Goal: Find specific page/section: Find specific page/section

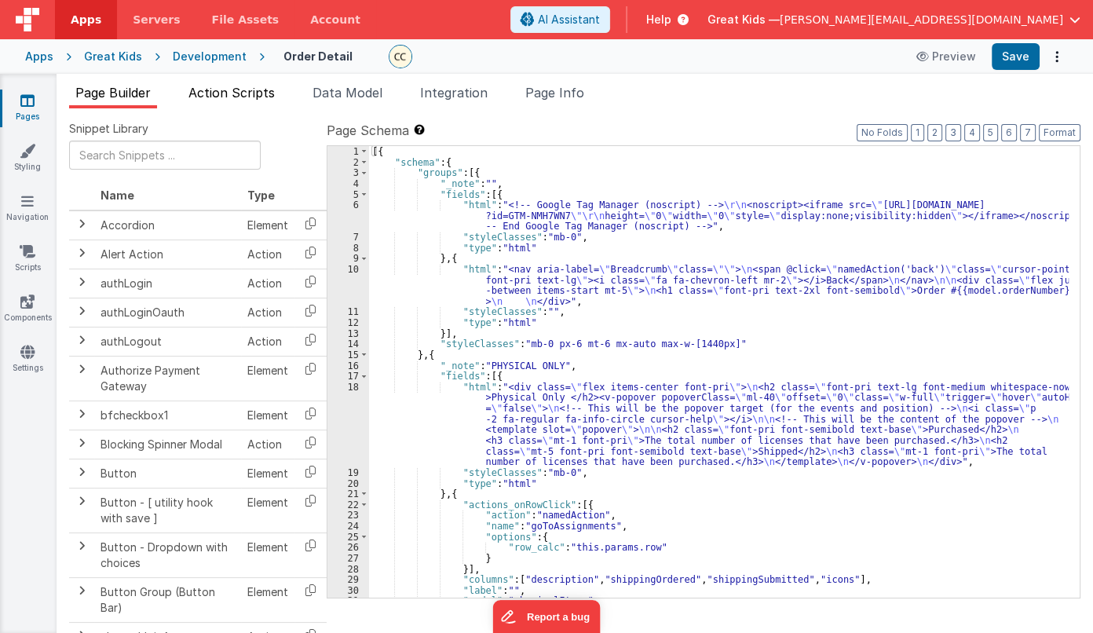
click at [241, 100] on li "Action Scripts" at bounding box center [231, 95] width 99 height 25
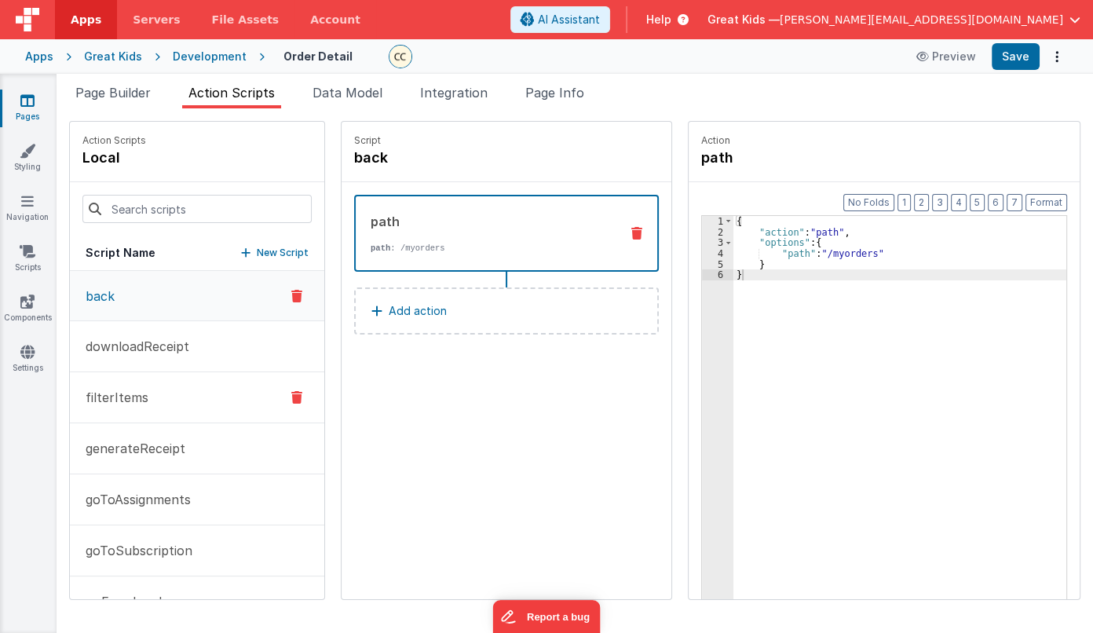
click at [142, 393] on p "filterItems" at bounding box center [112, 397] width 72 height 19
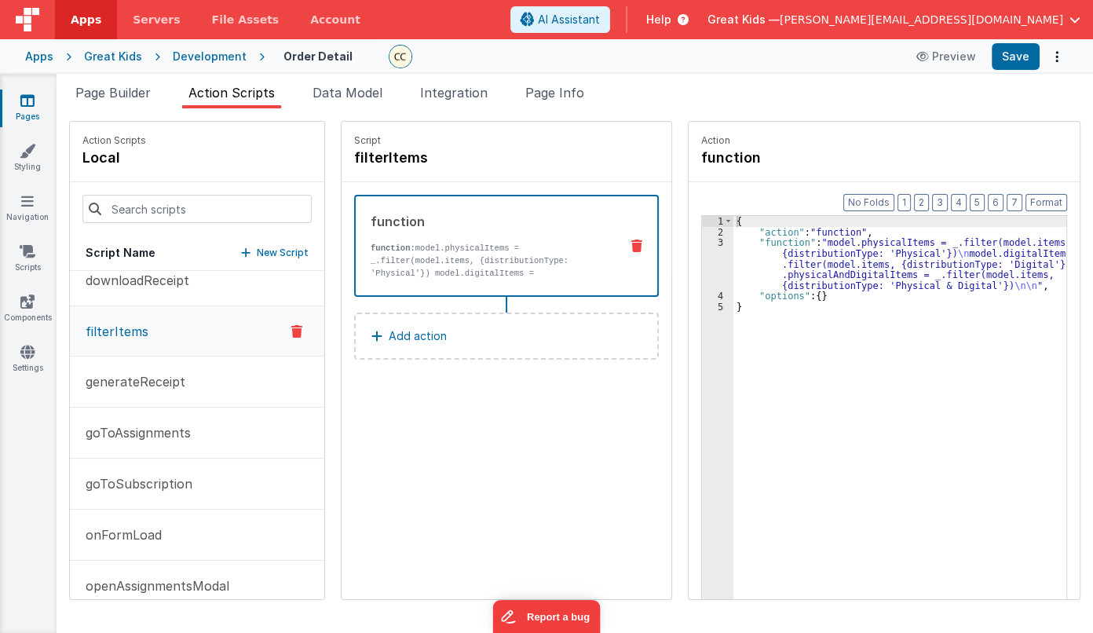
scroll to position [71, 0]
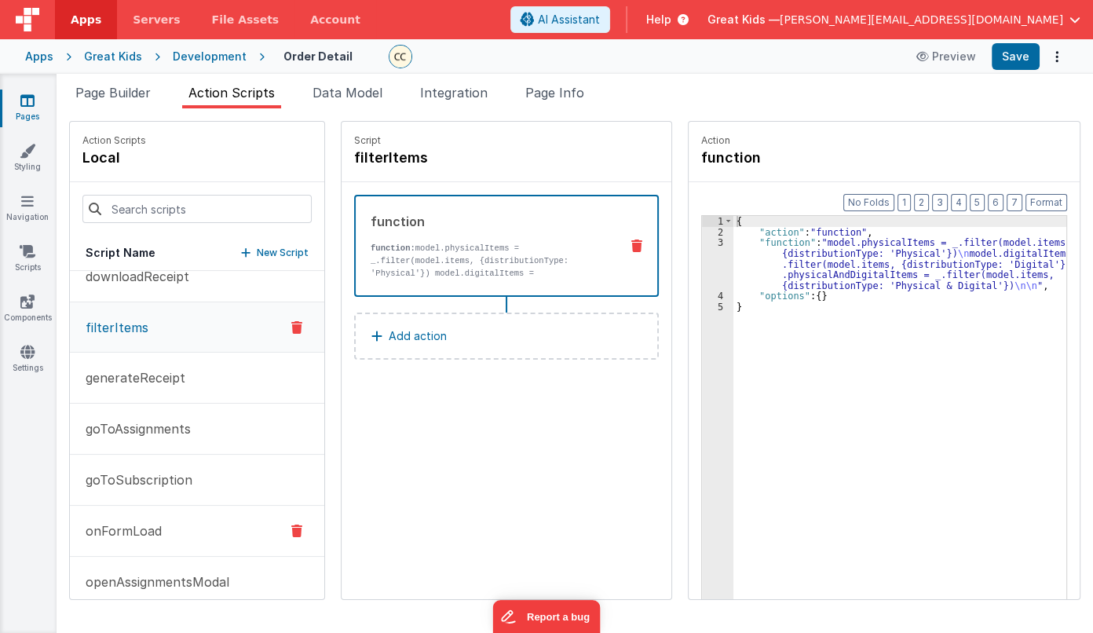
click at [131, 529] on p "onFormLoad" at bounding box center [119, 530] width 86 height 19
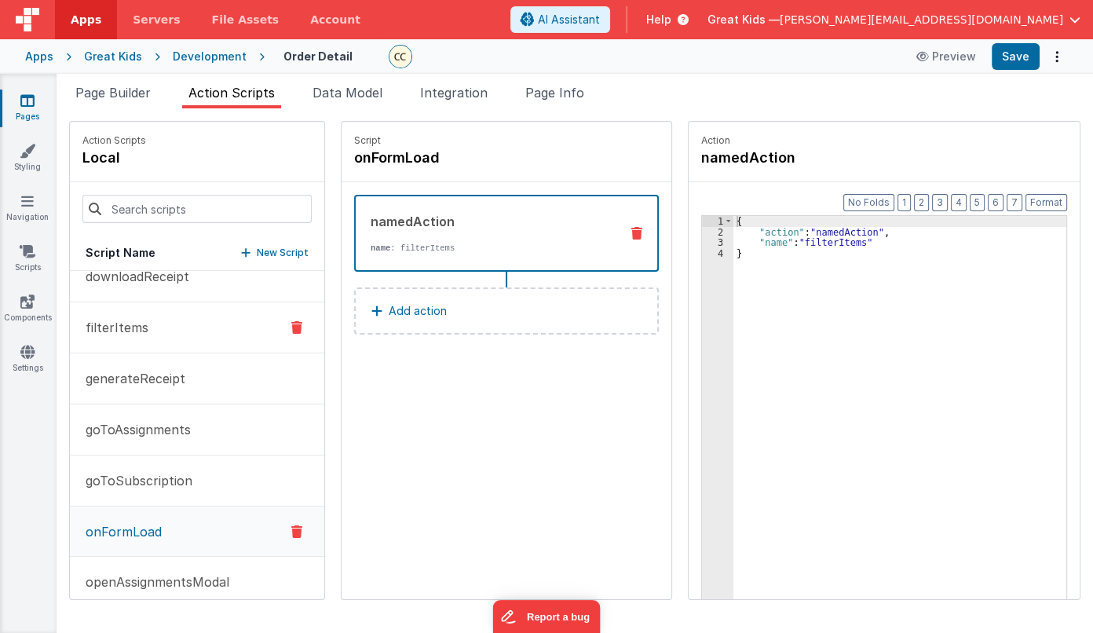
click at [100, 320] on p "filterItems" at bounding box center [112, 327] width 72 height 19
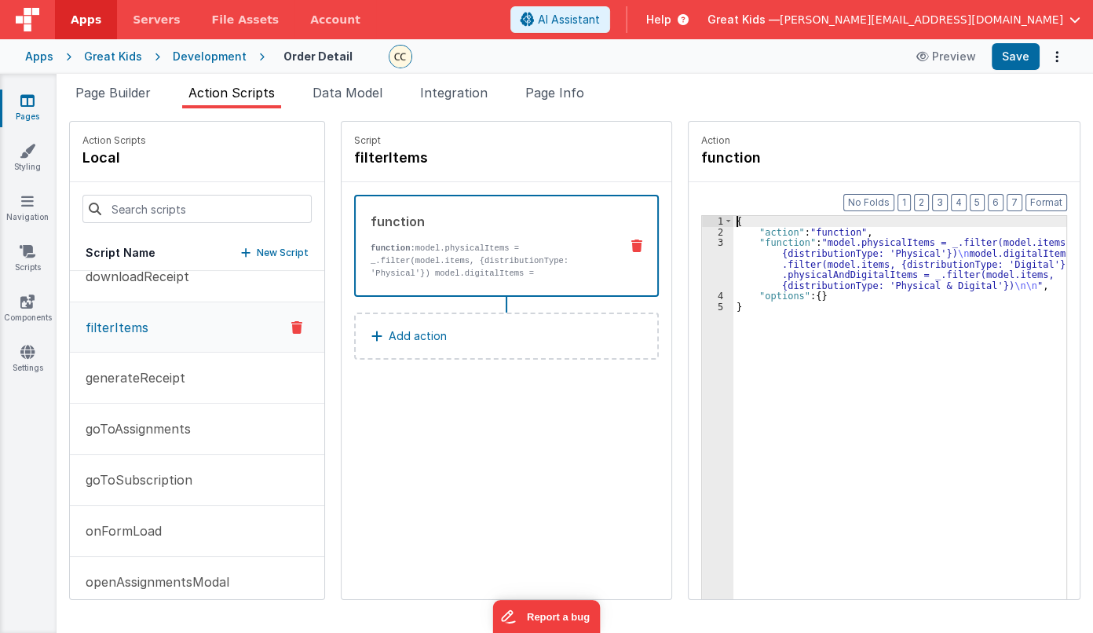
click at [702, 244] on div "3" at bounding box center [717, 263] width 31 height 53
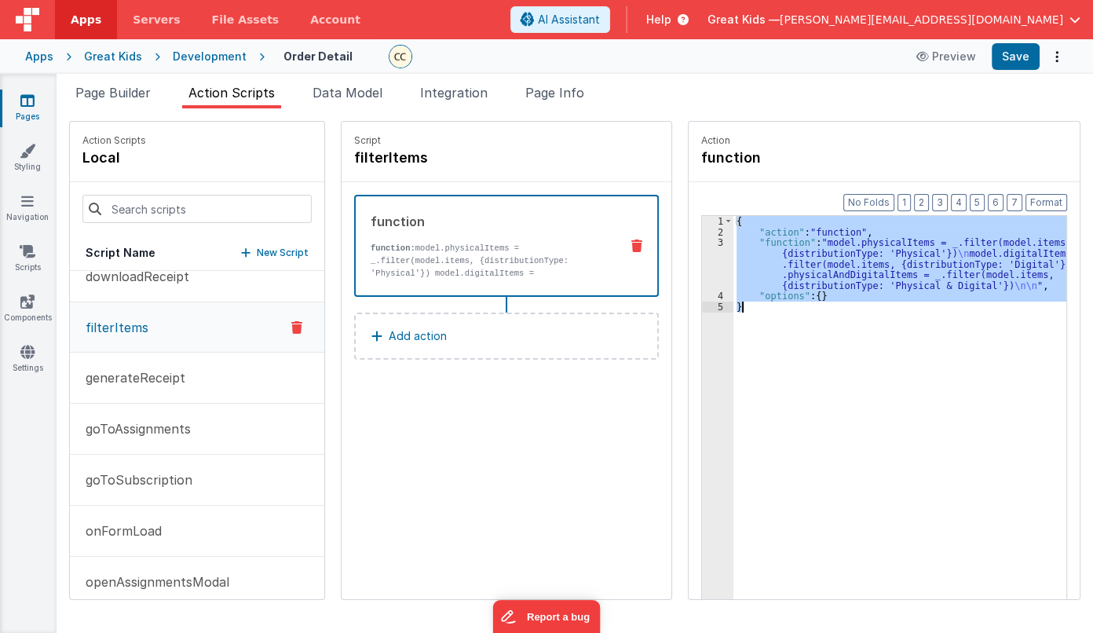
click at [702, 244] on div "3" at bounding box center [717, 263] width 31 height 53
click at [702, 241] on div "3" at bounding box center [717, 263] width 31 height 53
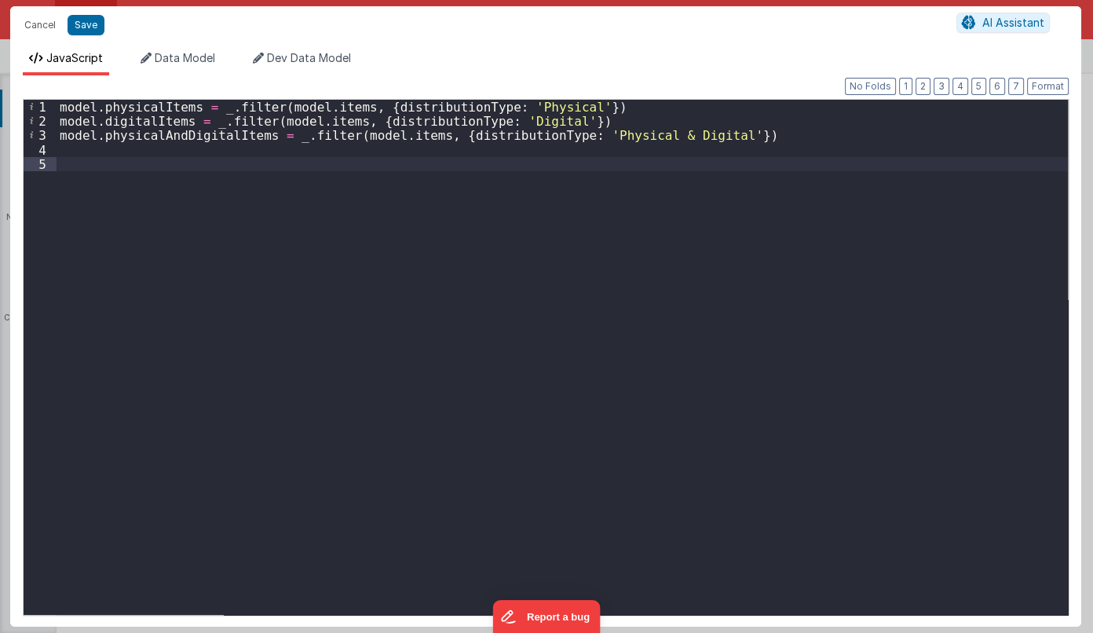
click at [559, 231] on div "model . physicalItems = _ . filter ( model . items , { distributionType : 'Phys…" at bounding box center [562, 371] width 1011 height 543
click at [48, 30] on button "Cancel" at bounding box center [39, 25] width 47 height 22
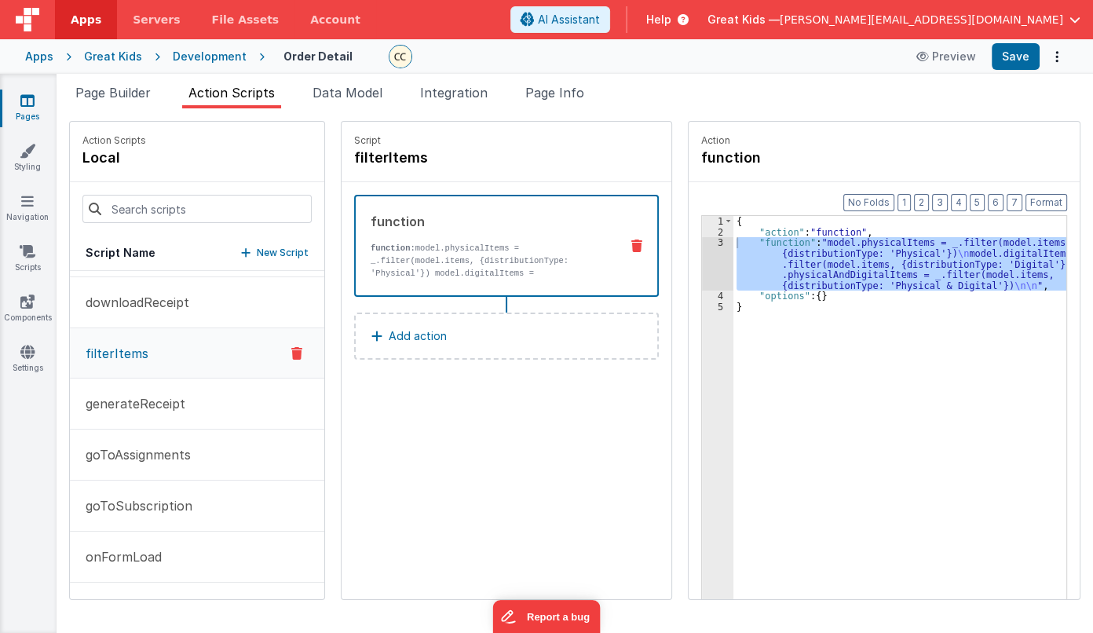
scroll to position [0, 0]
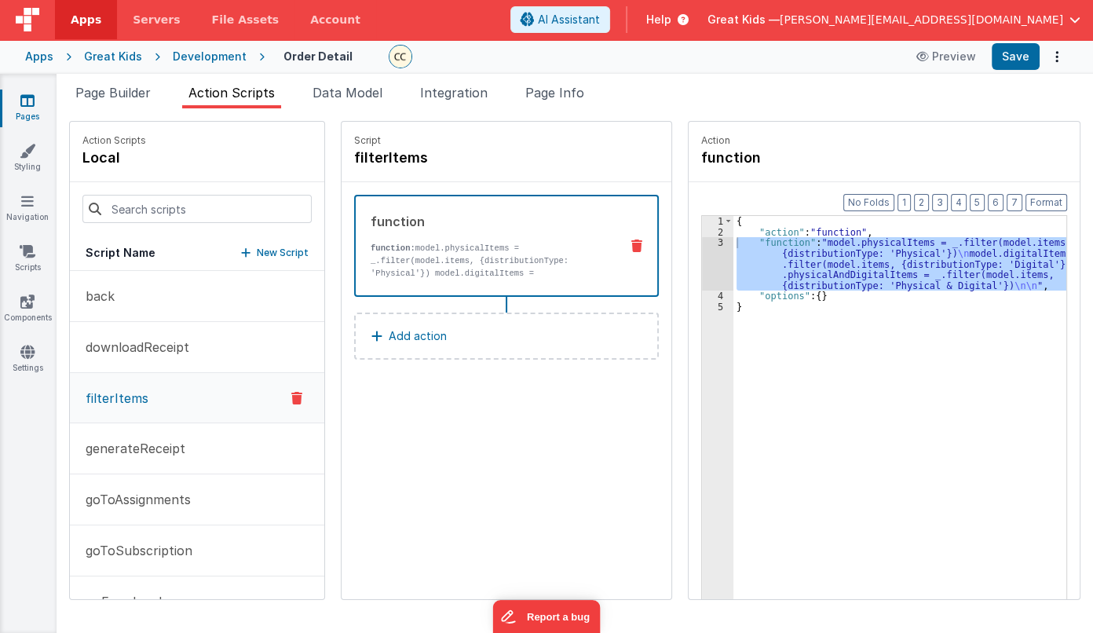
click at [186, 60] on div "Development" at bounding box center [210, 57] width 74 height 16
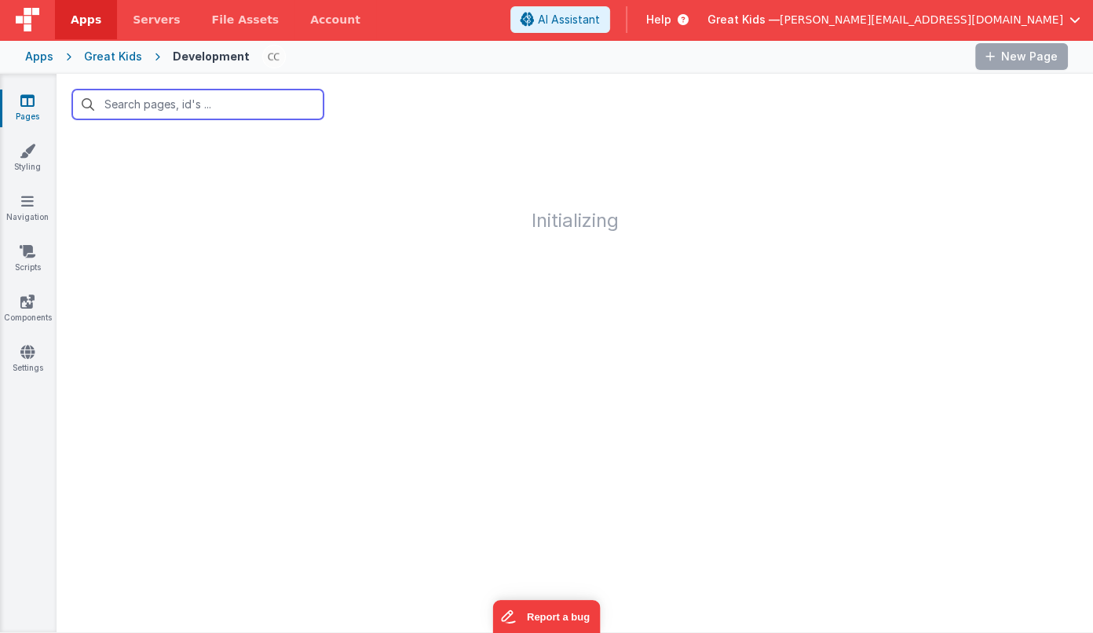
click at [171, 105] on input "text" at bounding box center [197, 105] width 251 height 30
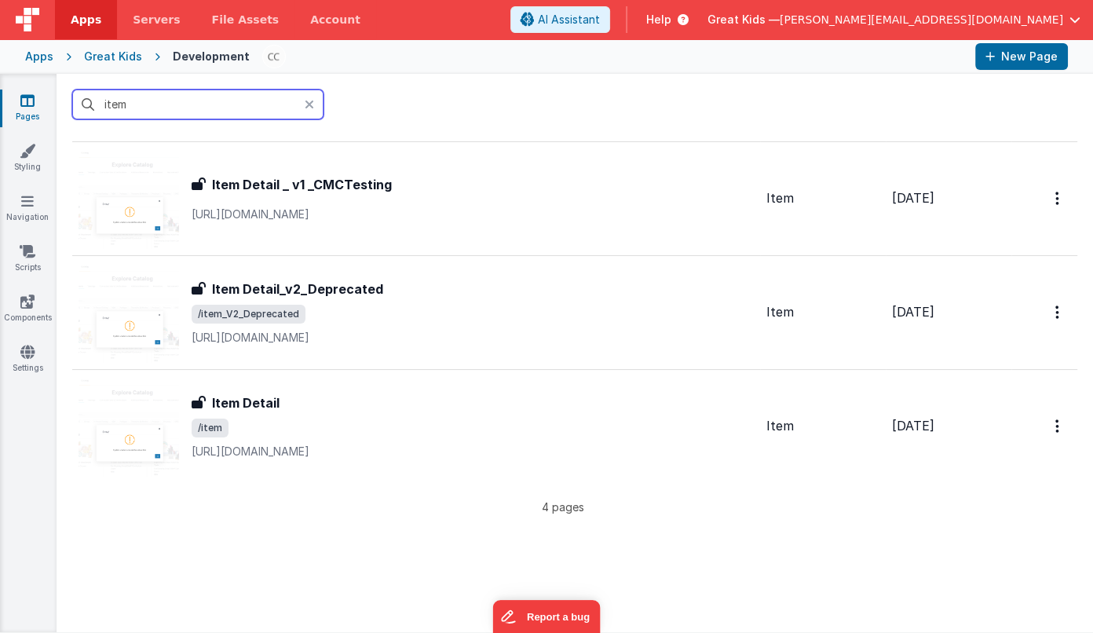
scroll to position [142, 0]
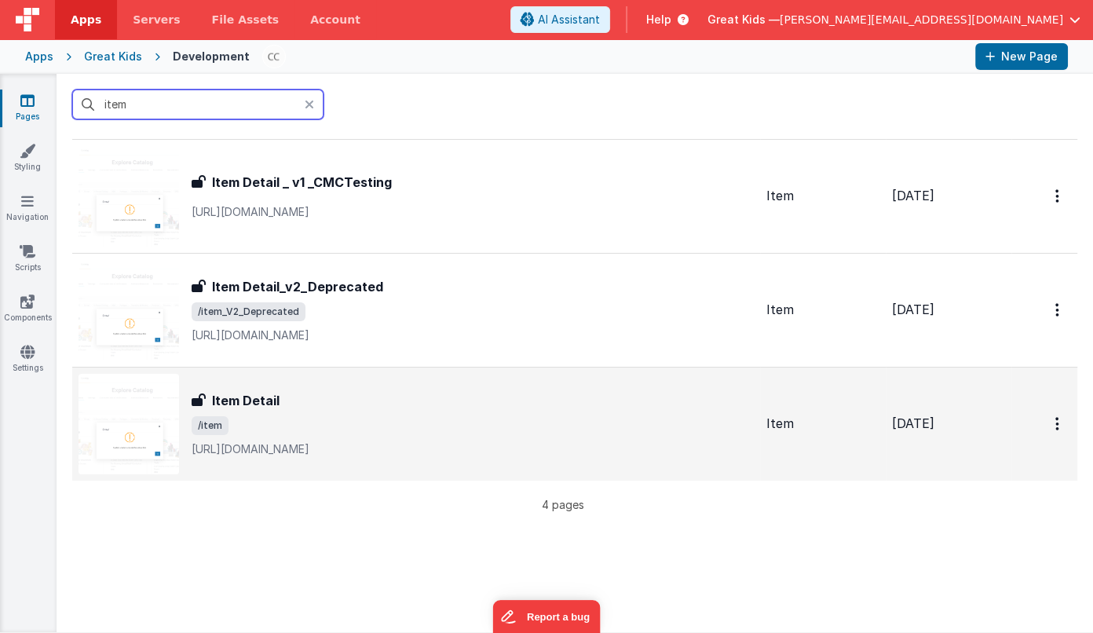
type input "item"
click at [290, 395] on div "Item Detail" at bounding box center [473, 400] width 562 height 19
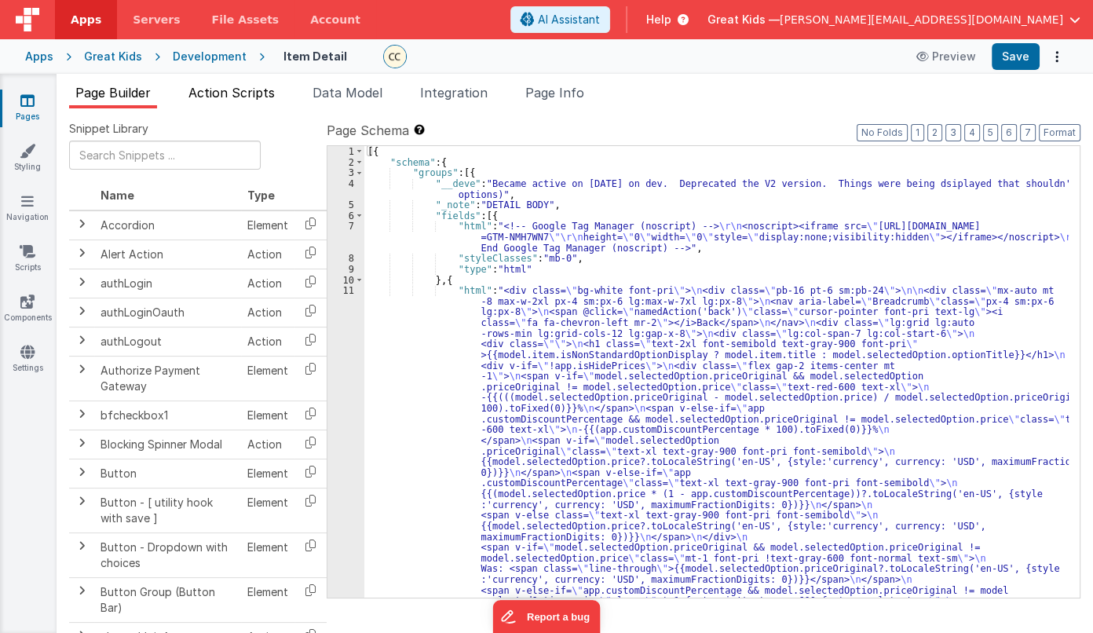
click at [257, 91] on span "Action Scripts" at bounding box center [231, 93] width 86 height 16
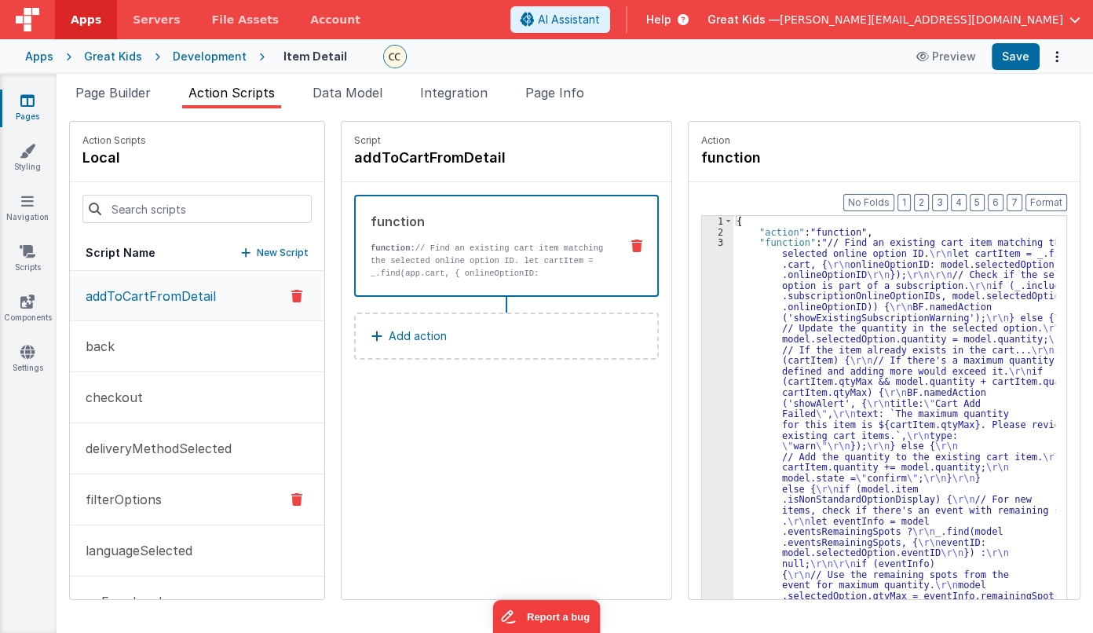
click at [151, 499] on p "filterOptions" at bounding box center [119, 499] width 86 height 19
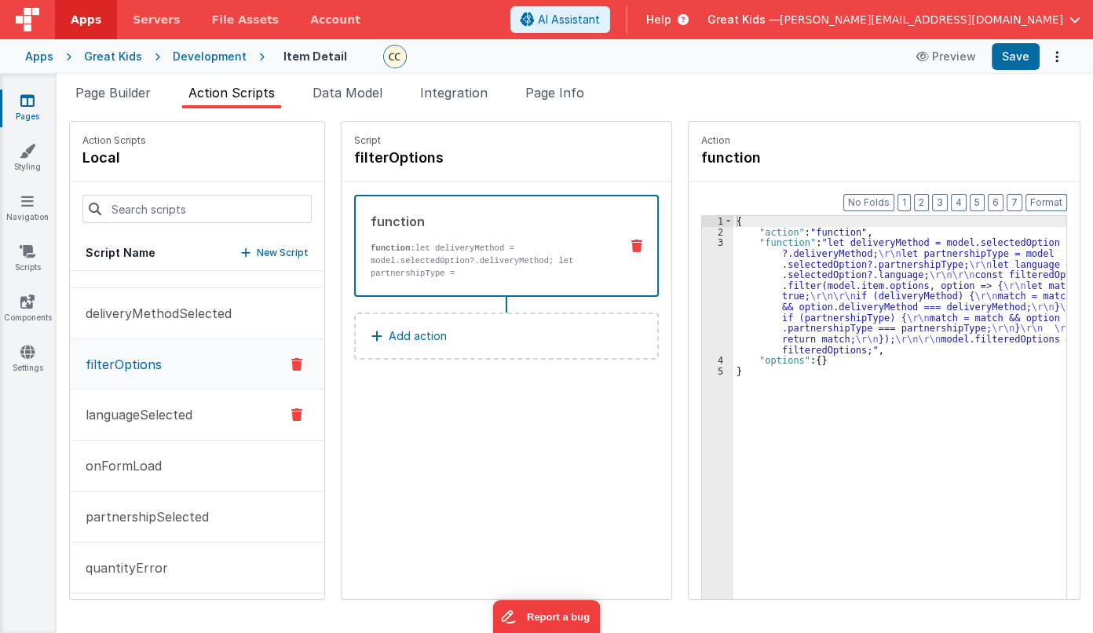
scroll to position [142, 0]
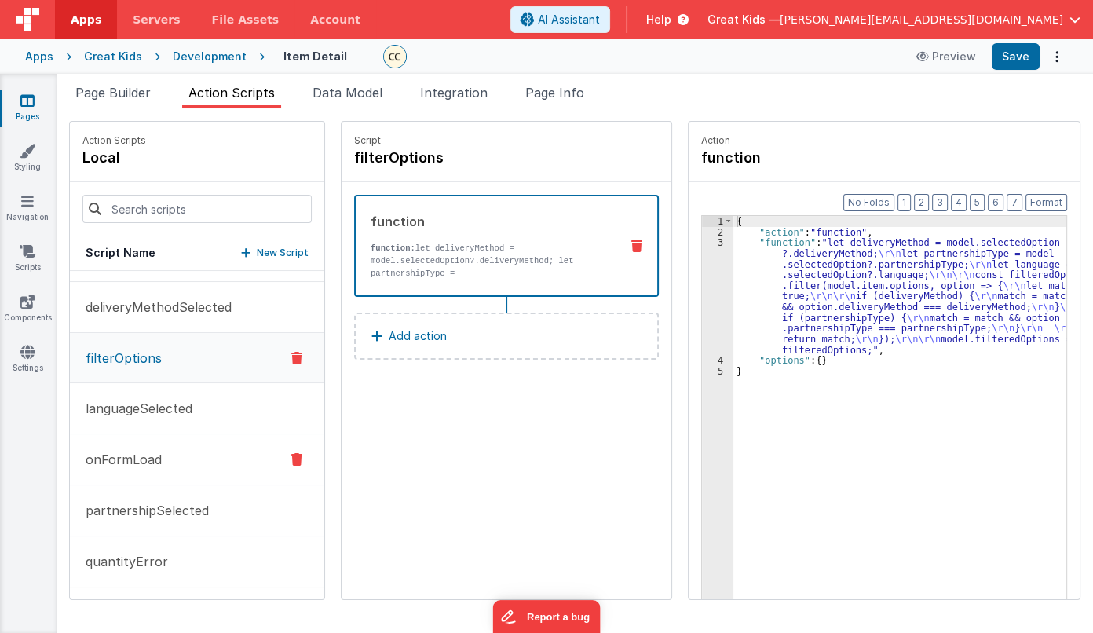
click at [154, 463] on p "onFormLoad" at bounding box center [119, 459] width 86 height 19
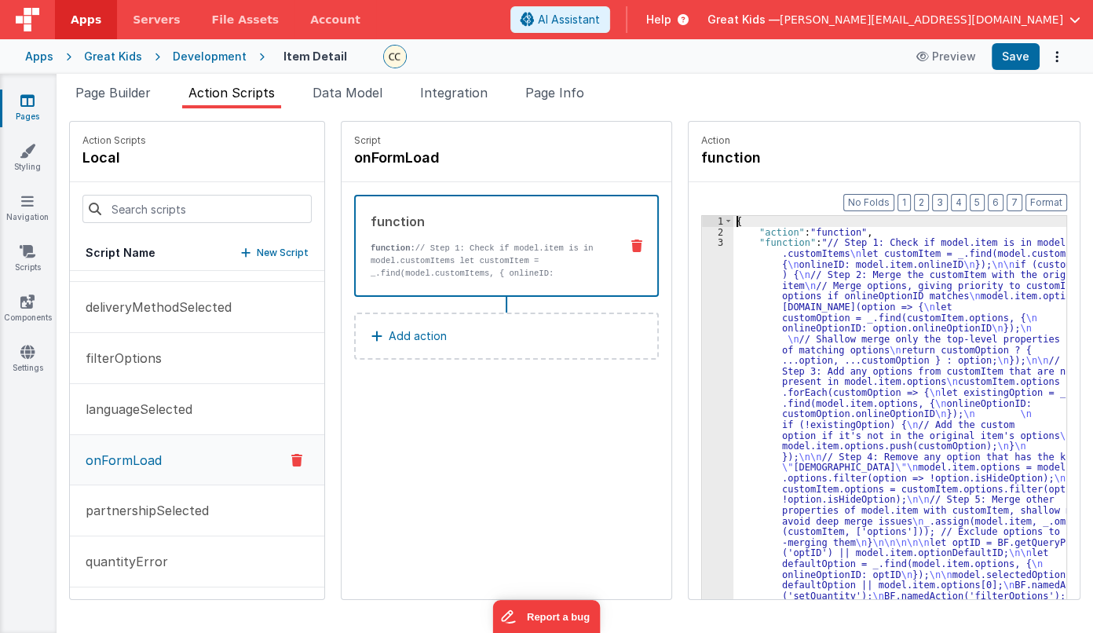
click at [702, 243] on div "3" at bounding box center [717, 424] width 31 height 375
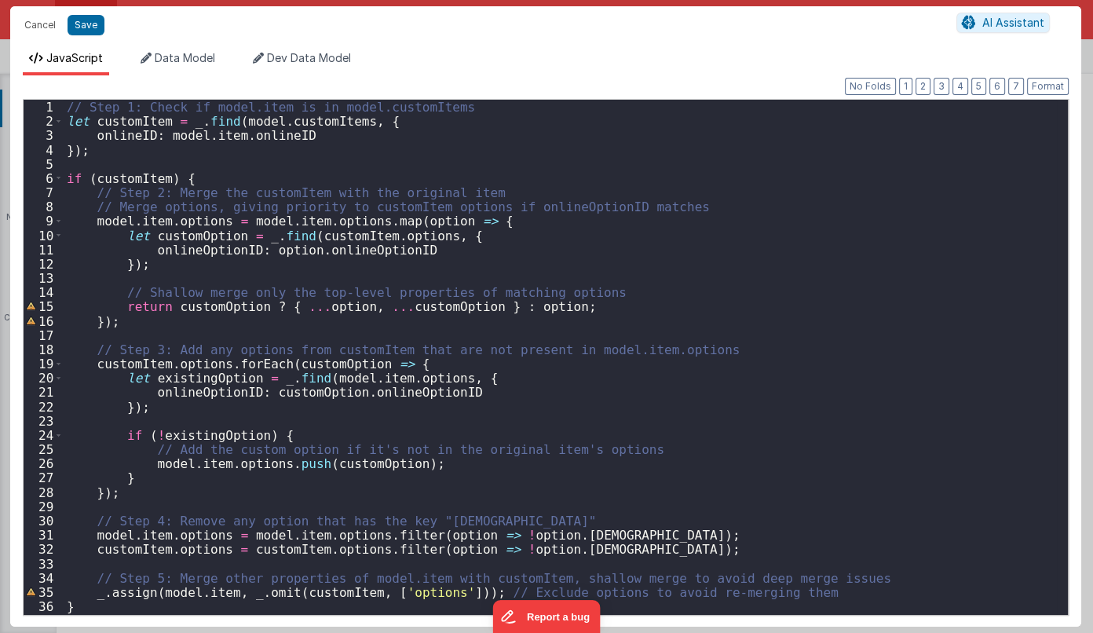
click at [681, 247] on div "// Step 1: Check if model.item is in model.customItems let customItem = _ . fin…" at bounding box center [560, 371] width 993 height 543
click at [39, 24] on button "Cancel" at bounding box center [39, 25] width 47 height 22
